Goal: Task Accomplishment & Management: Complete application form

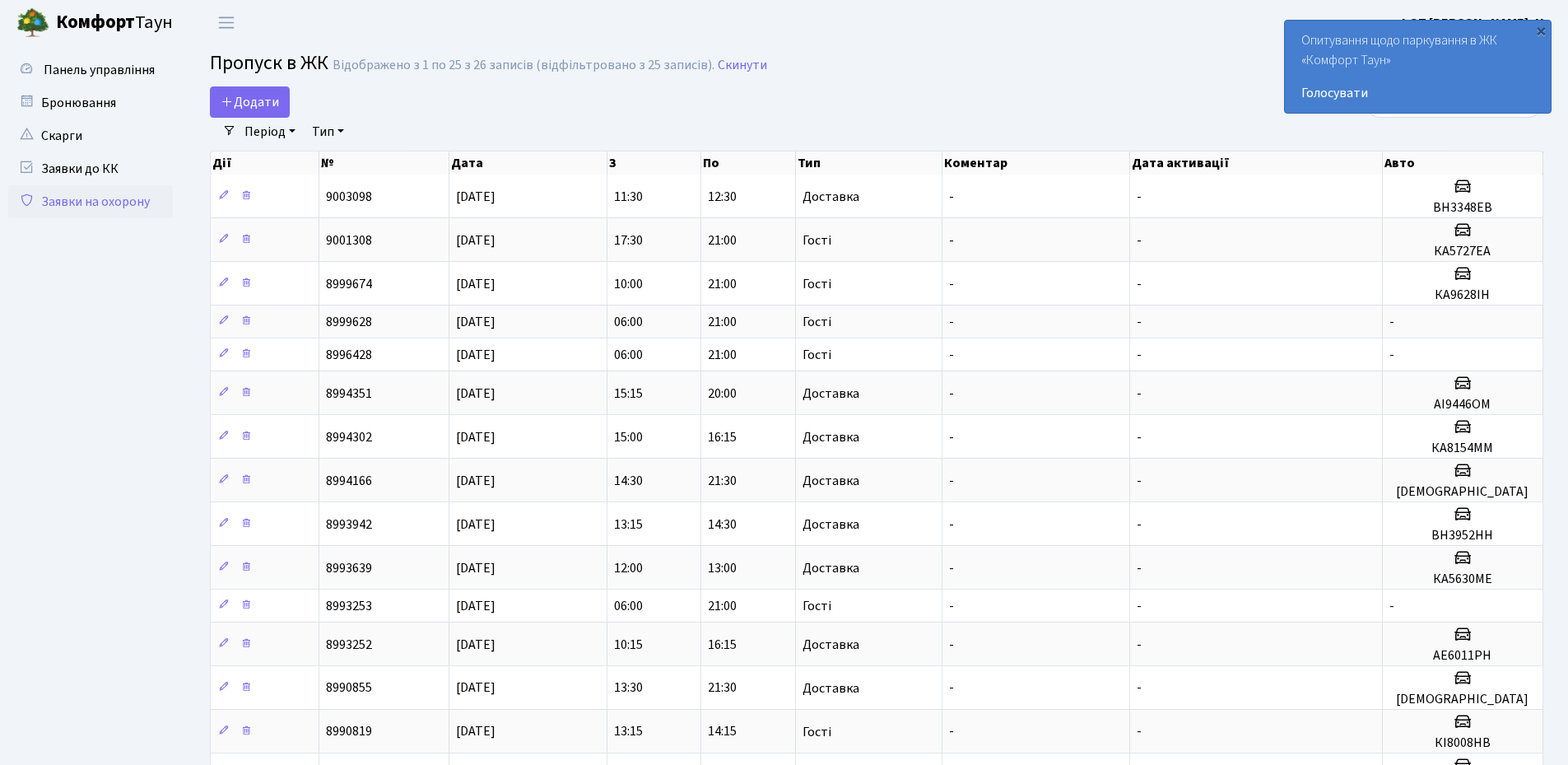
select select "25"
click at [238, 106] on span "Додати" at bounding box center [249, 102] width 58 height 18
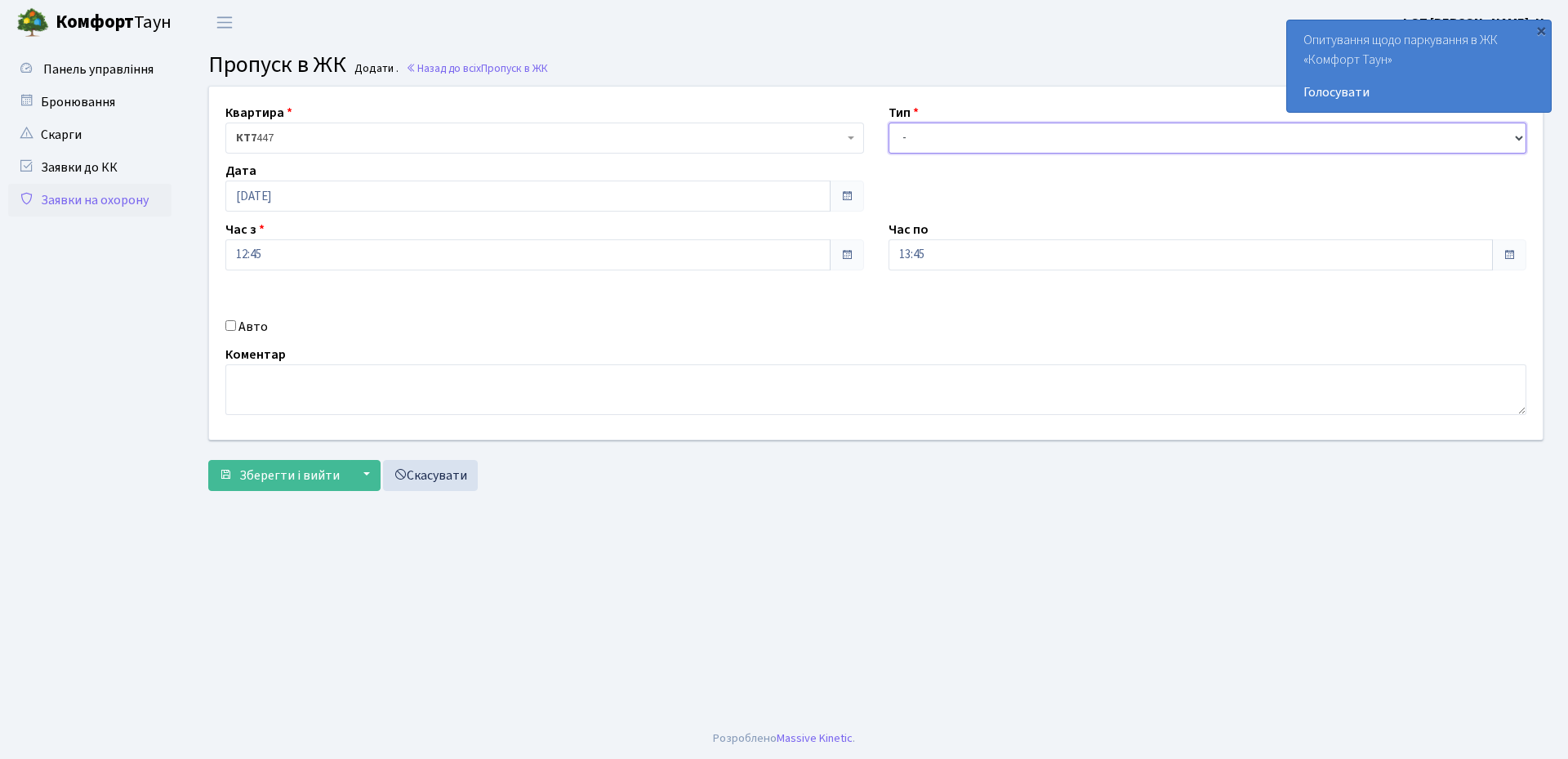
click at [951, 139] on select "- Доставка Таксі Гості Сервіс" at bounding box center [1207, 139] width 639 height 31
select select "1"
click at [888, 123] on select "- Доставка Таксі Гості Сервіс" at bounding box center [1207, 139] width 639 height 31
click at [224, 328] on div "Авто" at bounding box center [545, 327] width 663 height 20
click at [234, 329] on input "Авто" at bounding box center [230, 325] width 11 height 11
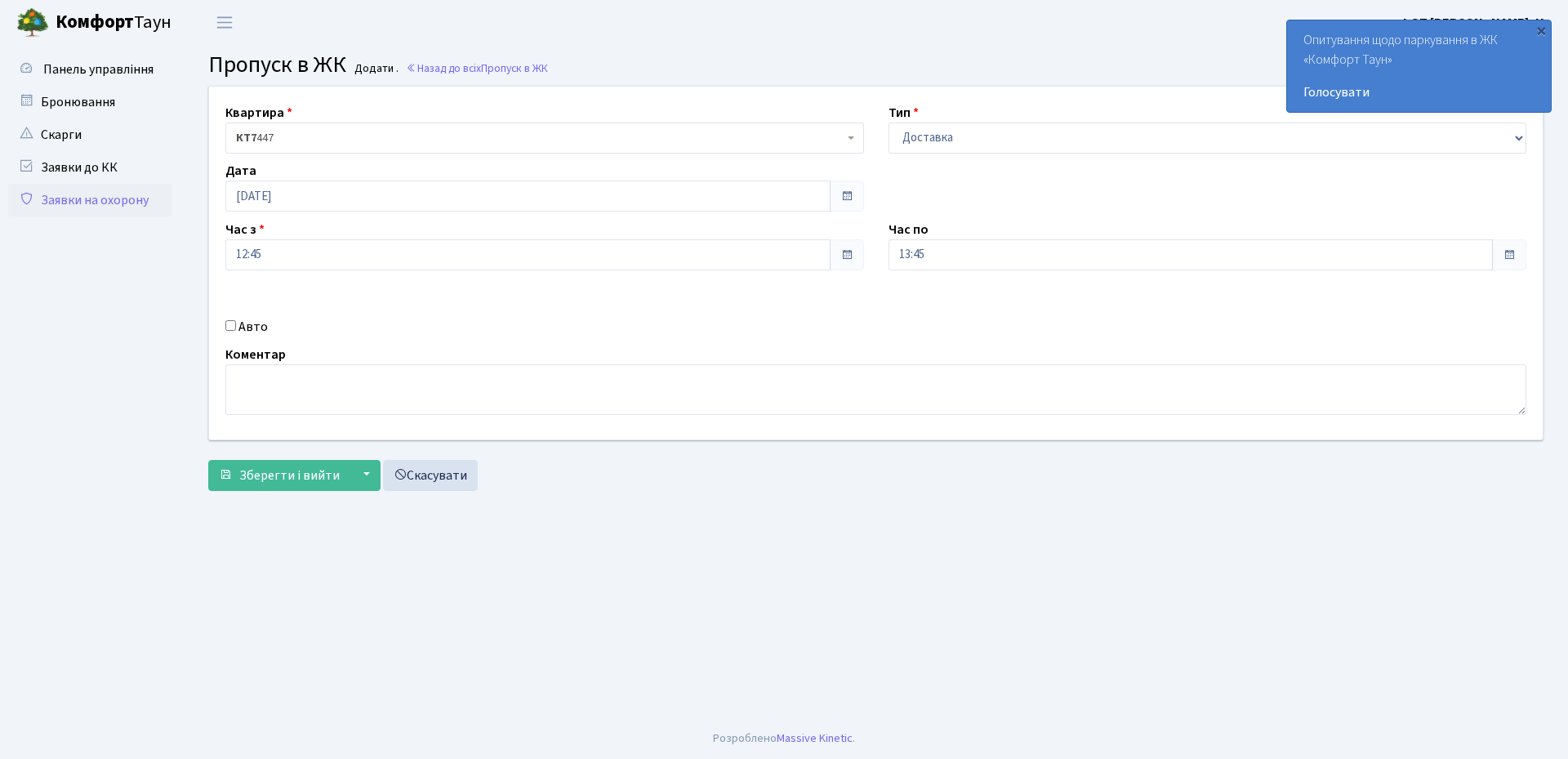
checkbox input "true"
type input "КА8851РВ"
click at [284, 492] on div "Квартира <b>КТ7</b>&nbsp;&nbsp;&nbsp;447 КТ7 447 Тип - Доставка Таксі Гості Сер…" at bounding box center [876, 293] width 1359 height 414
click at [284, 484] on span "Зберегти і вийти" at bounding box center [289, 475] width 100 height 18
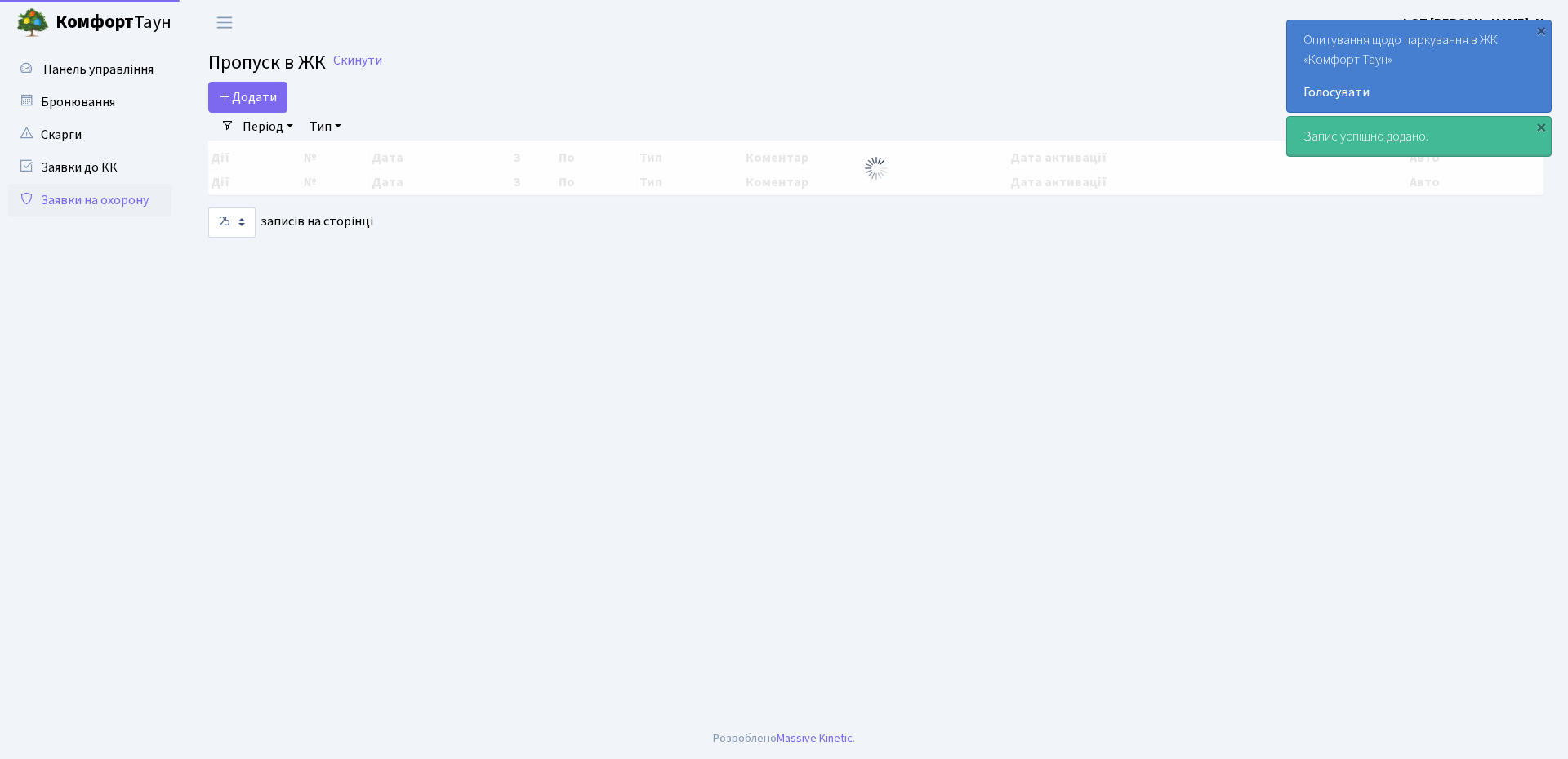
select select "25"
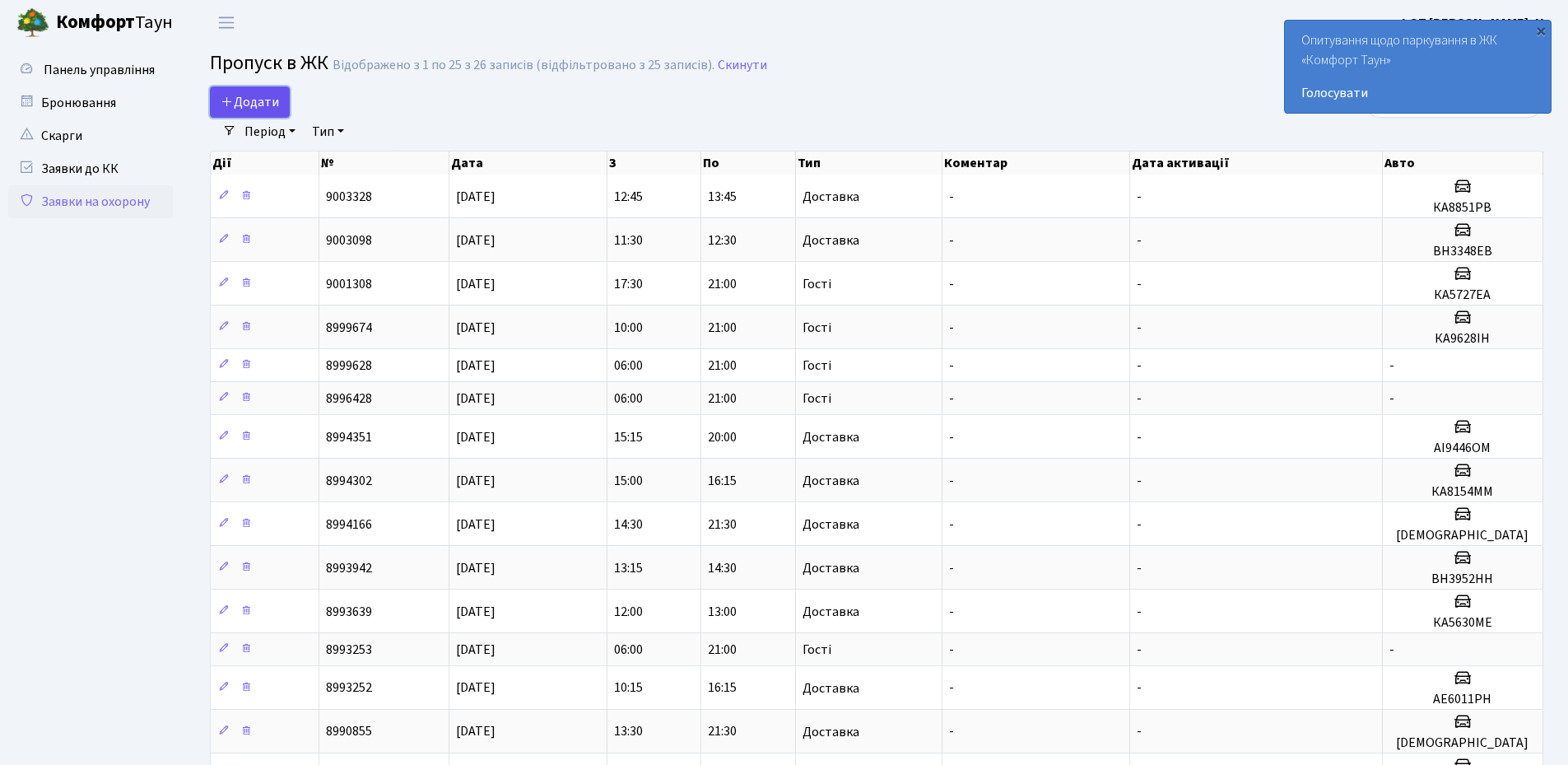
click at [257, 104] on span "Додати" at bounding box center [249, 102] width 58 height 18
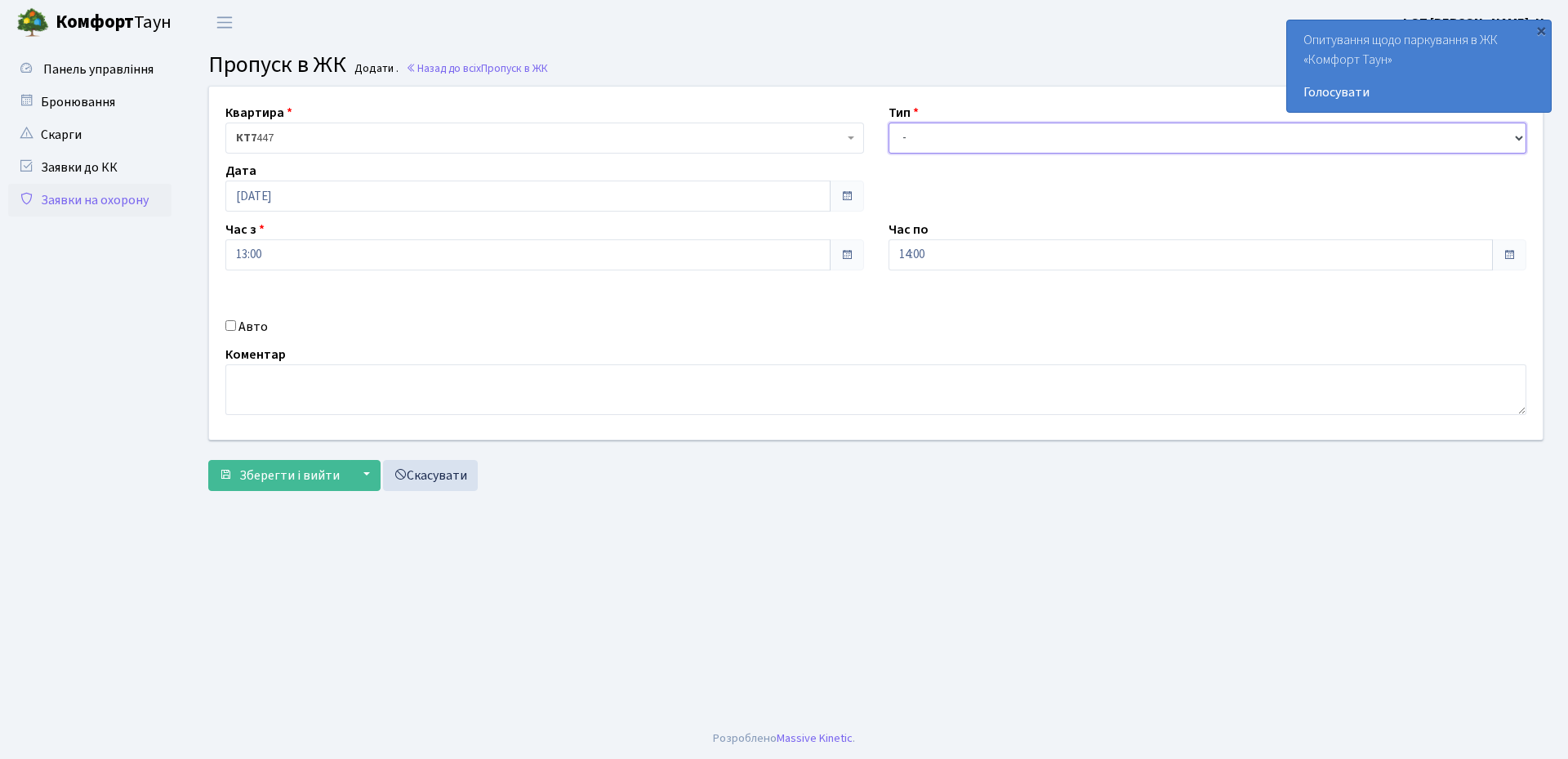
click at [1007, 153] on select "- Доставка Таксі Гості Сервіс" at bounding box center [1207, 139] width 639 height 31
select select "1"
click at [888, 123] on select "- Доставка Таксі Гості Сервіс" at bounding box center [1207, 139] width 639 height 31
click at [231, 323] on input "Авто" at bounding box center [230, 325] width 11 height 11
checkbox input "true"
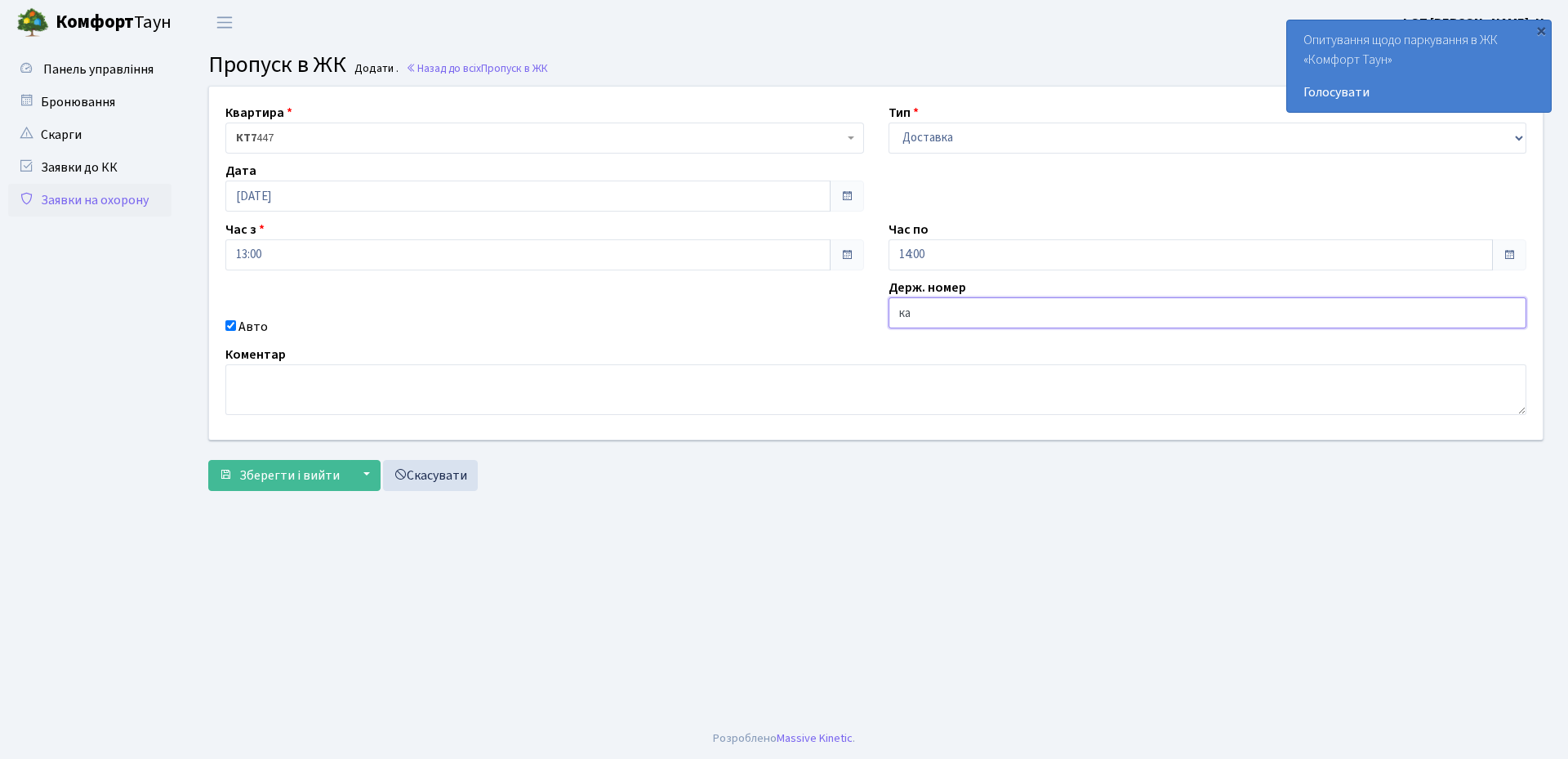
type input "КА3604МЕ"
click at [298, 478] on span "Зберегти і вийти" at bounding box center [289, 475] width 100 height 18
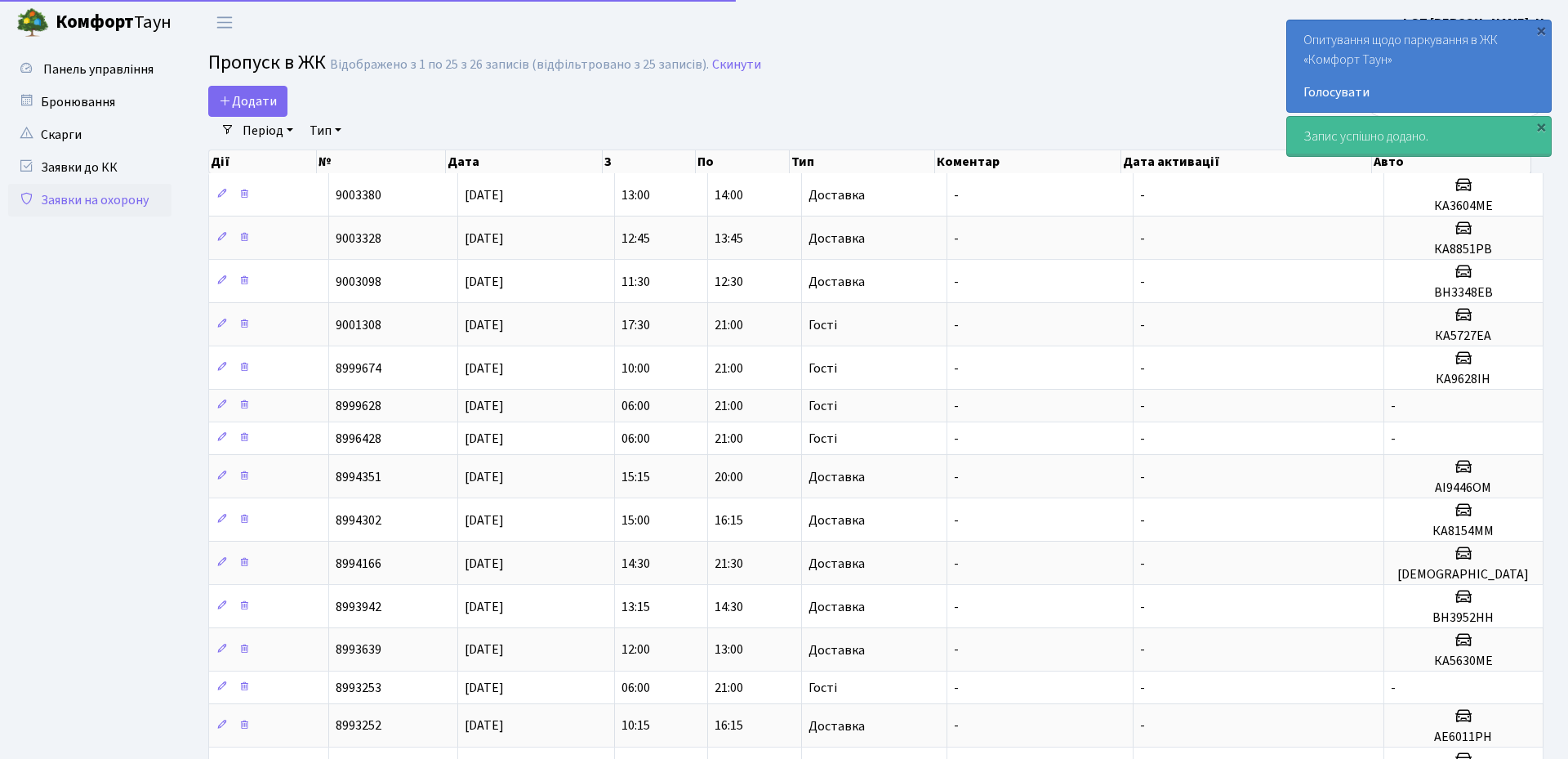
select select "25"
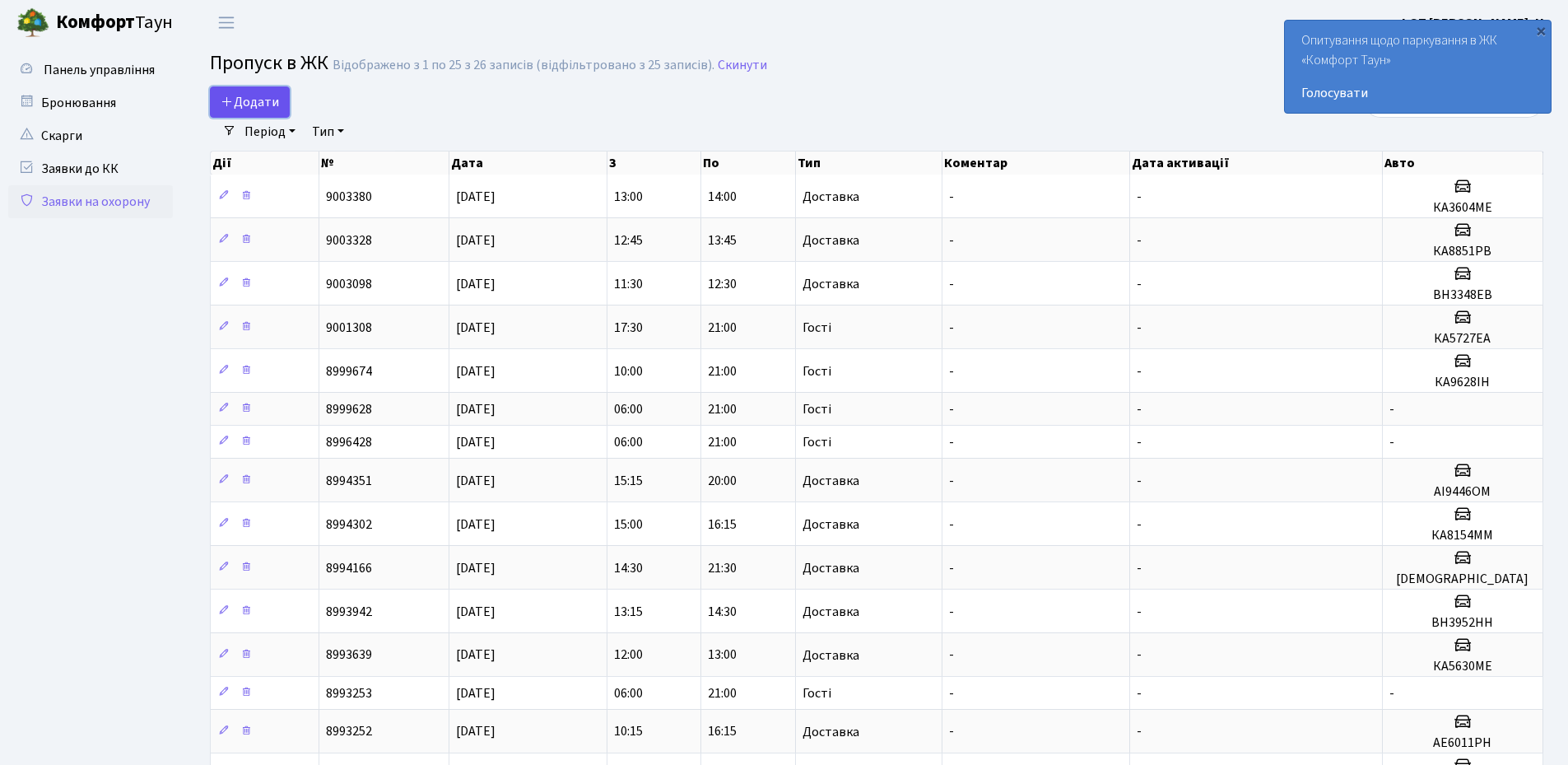
click at [266, 108] on span "Додати" at bounding box center [249, 102] width 58 height 18
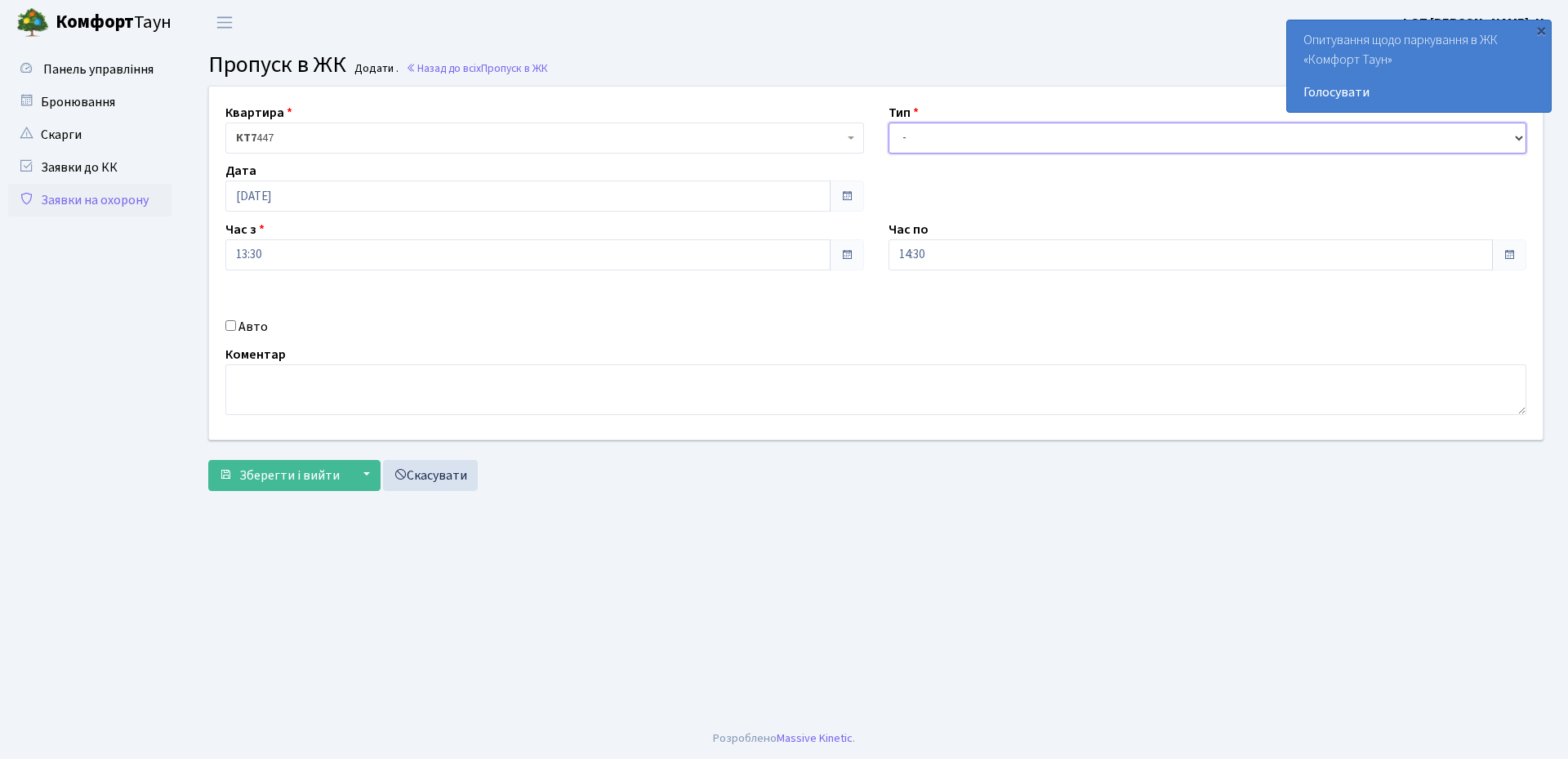
click at [936, 140] on select "- Доставка Таксі Гості Сервіс" at bounding box center [1207, 139] width 639 height 31
select select "3"
click at [888, 123] on select "- Доставка Таксі Гості Сервіс" at bounding box center [1207, 139] width 639 height 31
click at [968, 244] on input "14:30" at bounding box center [1191, 255] width 605 height 31
click at [928, 313] on icon at bounding box center [932, 310] width 44 height 44
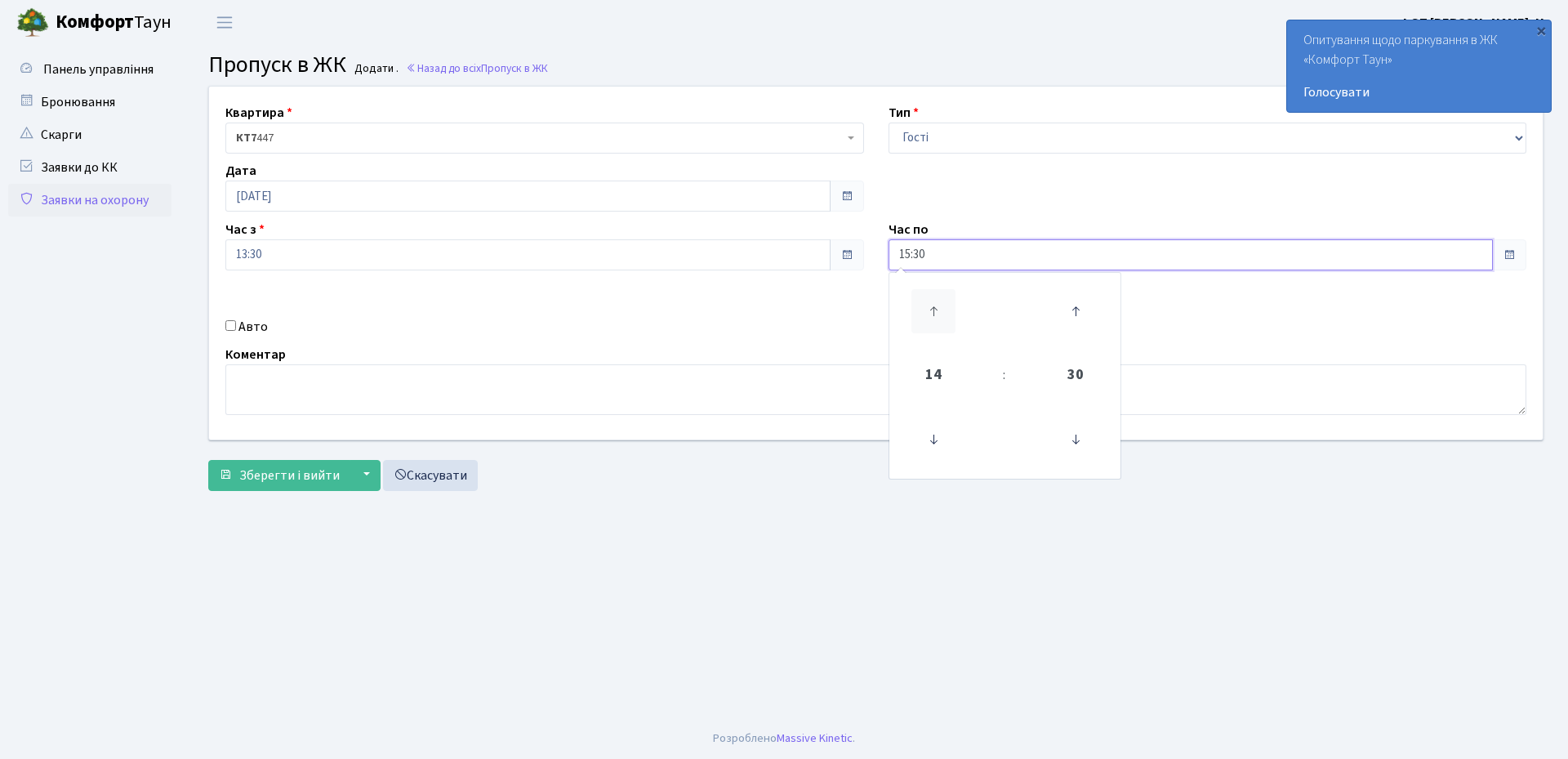
click at [928, 313] on icon at bounding box center [932, 310] width 44 height 44
type input "19:30"
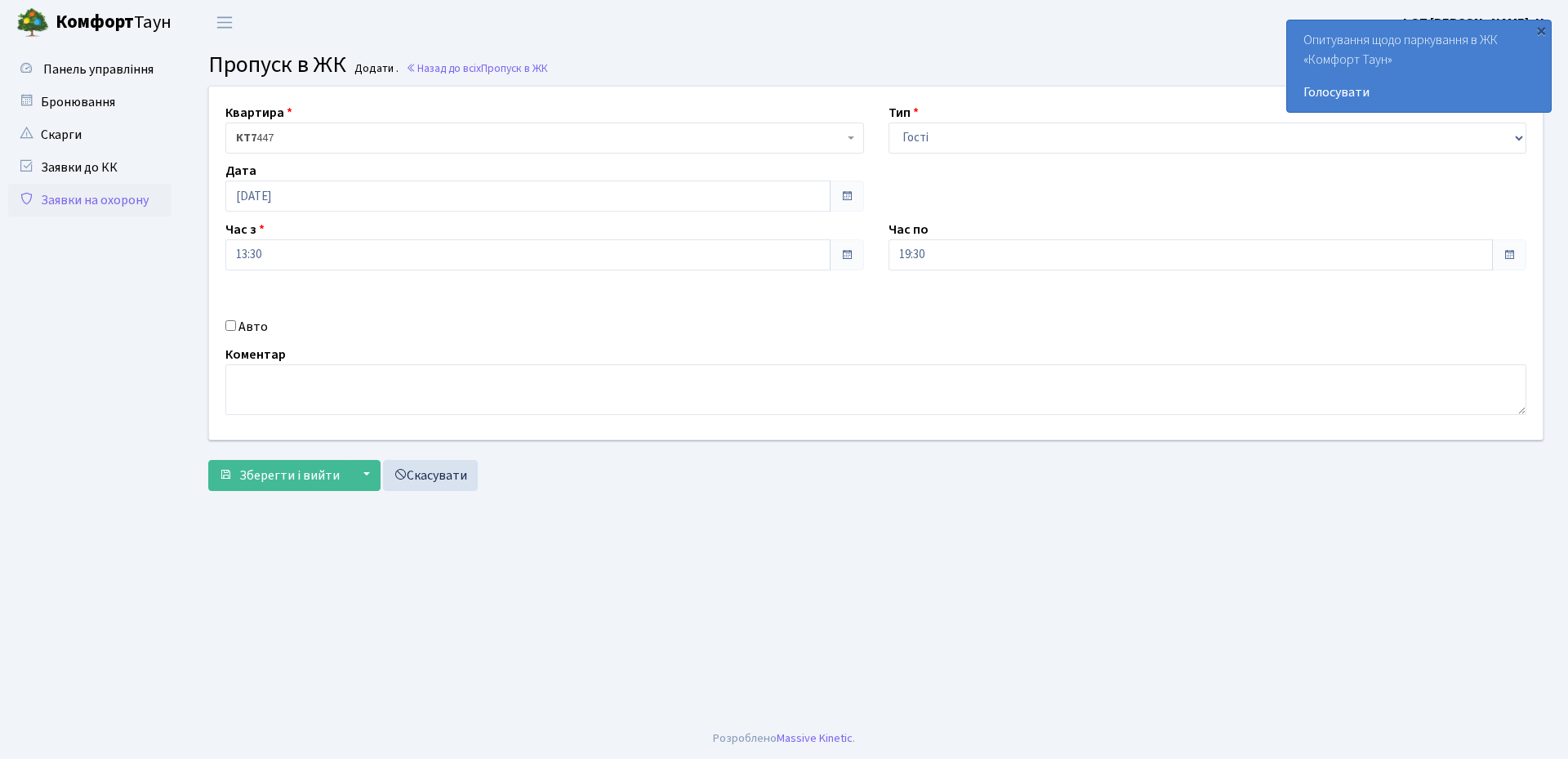
click at [835, 310] on div "Квартира <b>КТ7</b>&nbsp;&nbsp;&nbsp;447 КТ7 447 Тип - Доставка Таксі Гості Сер…" at bounding box center [876, 263] width 1358 height 353
click at [228, 328] on input "Авто" at bounding box center [230, 325] width 11 height 11
checkbox input "true"
paste input "KA8158MB"
type input "KA8158MB"
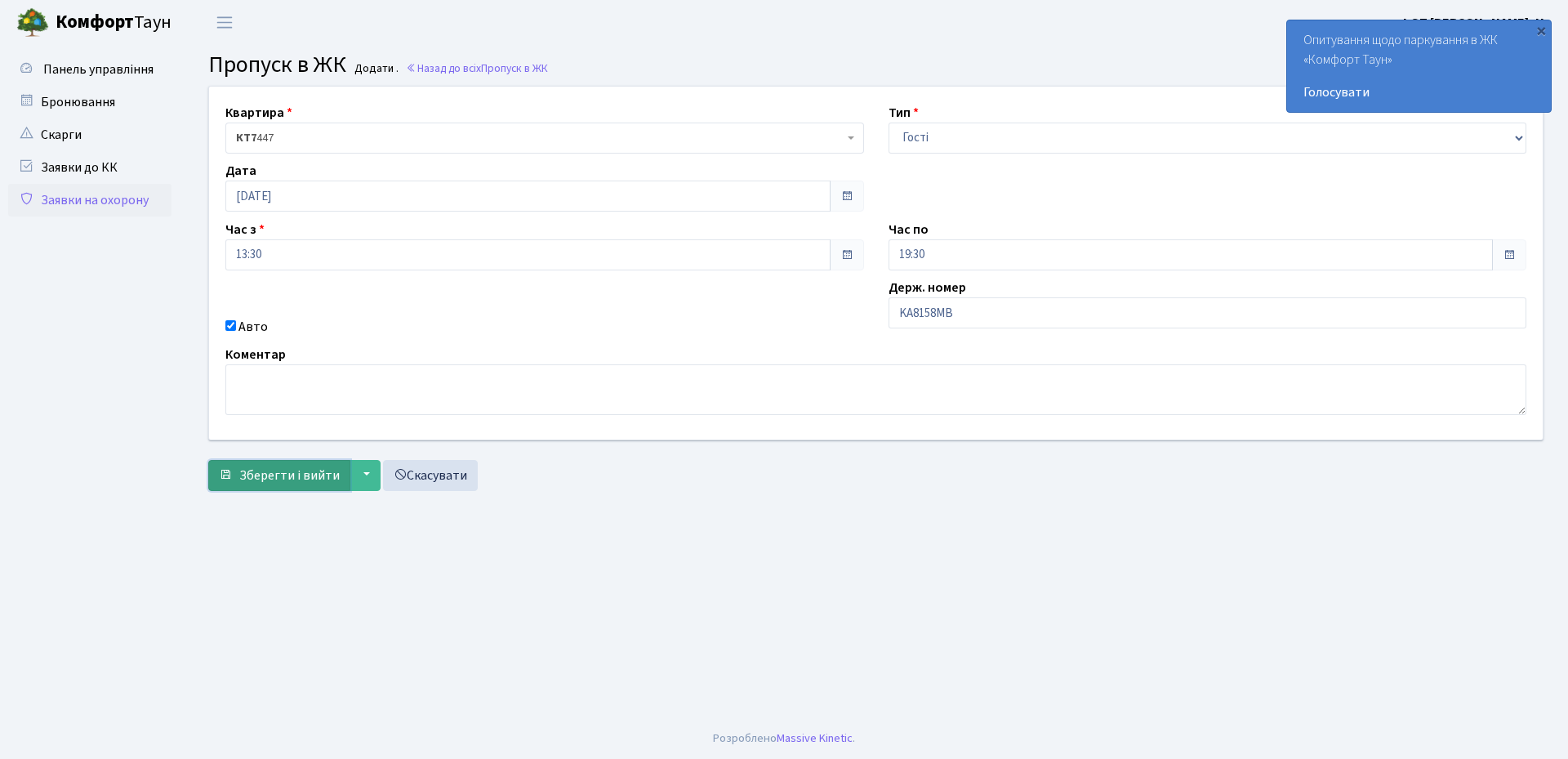
click at [270, 482] on span "Зберегти і вийти" at bounding box center [289, 475] width 100 height 18
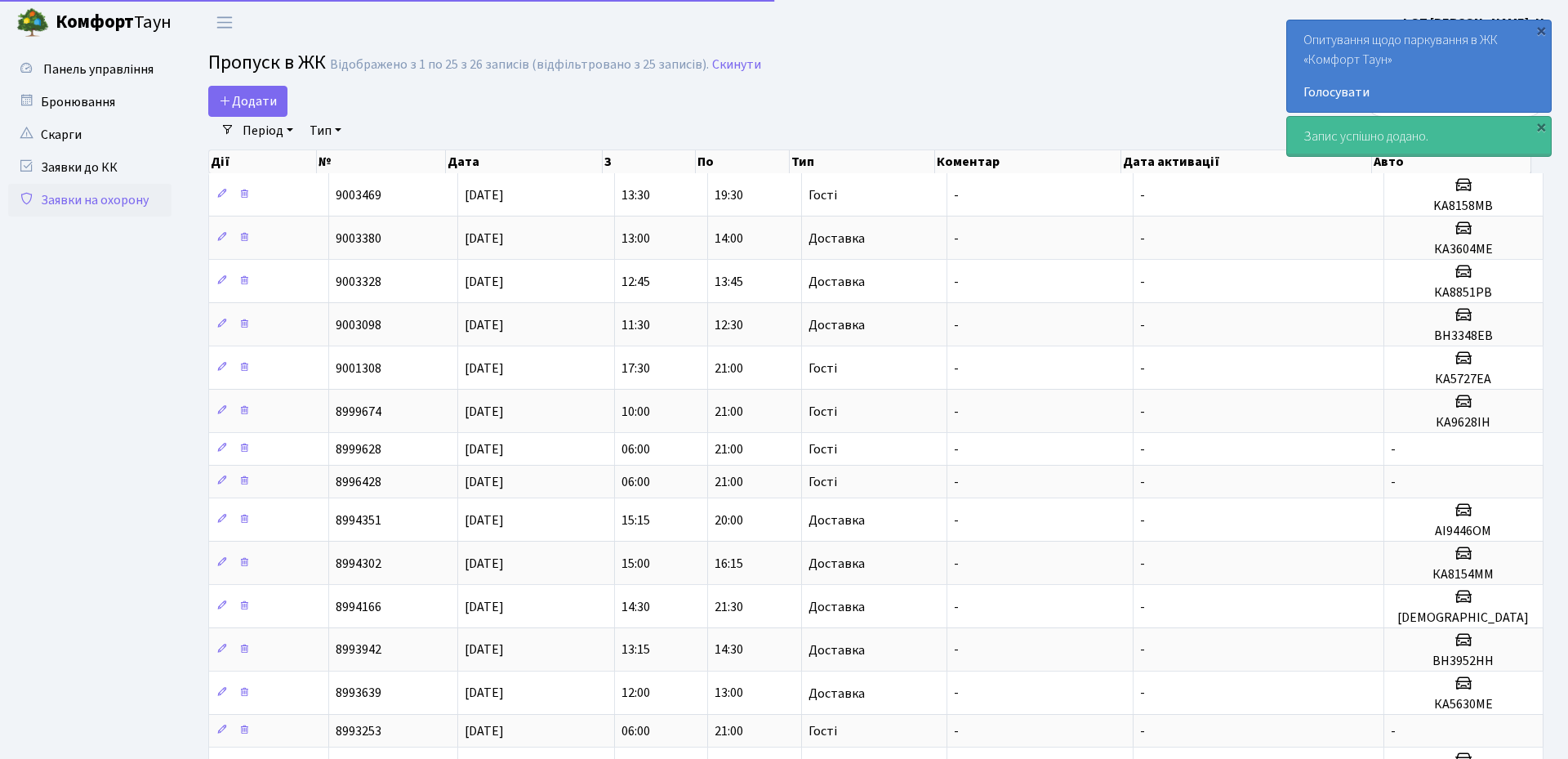
select select "25"
